Goal: Task Accomplishment & Management: Manage account settings

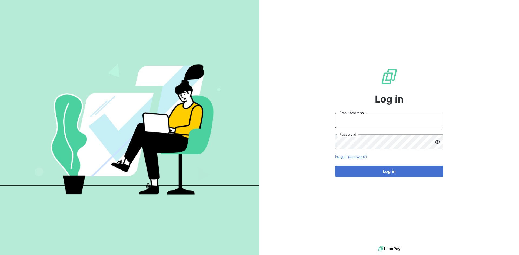
type input "[PERSON_NAME][EMAIL_ADDRESS][PERSON_NAME][DOMAIN_NAME]"
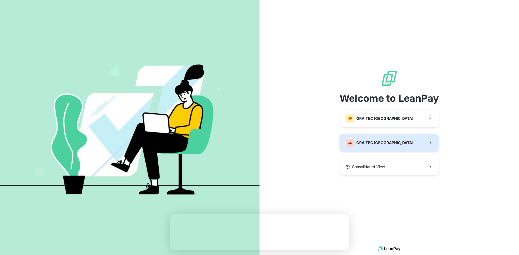
click at [373, 139] on div "GS GRAITEC [GEOGRAPHIC_DATA]" at bounding box center [379, 143] width 68 height 9
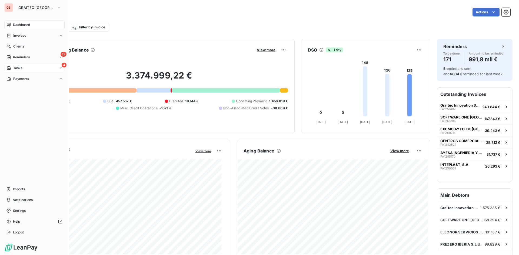
click at [29, 69] on div "4 Tasks" at bounding box center [34, 68] width 60 height 9
